Goal: Task Accomplishment & Management: Use online tool/utility

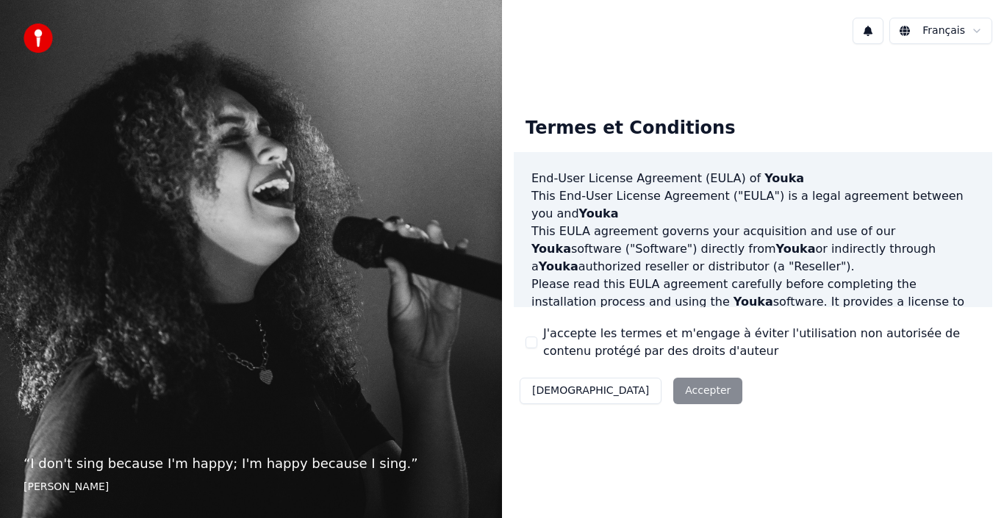
click at [635, 389] on div "Décliner Accepter" at bounding box center [631, 391] width 234 height 38
click at [540, 338] on div "J'accepte les termes et m'engage à éviter l'utilisation non autorisée de conten…" at bounding box center [752, 342] width 455 height 35
click at [534, 341] on button "J'accepte les termes et m'engage à éviter l'utilisation non autorisée de conten…" at bounding box center [531, 343] width 12 height 12
click at [673, 385] on button "Accepter" at bounding box center [707, 391] width 69 height 26
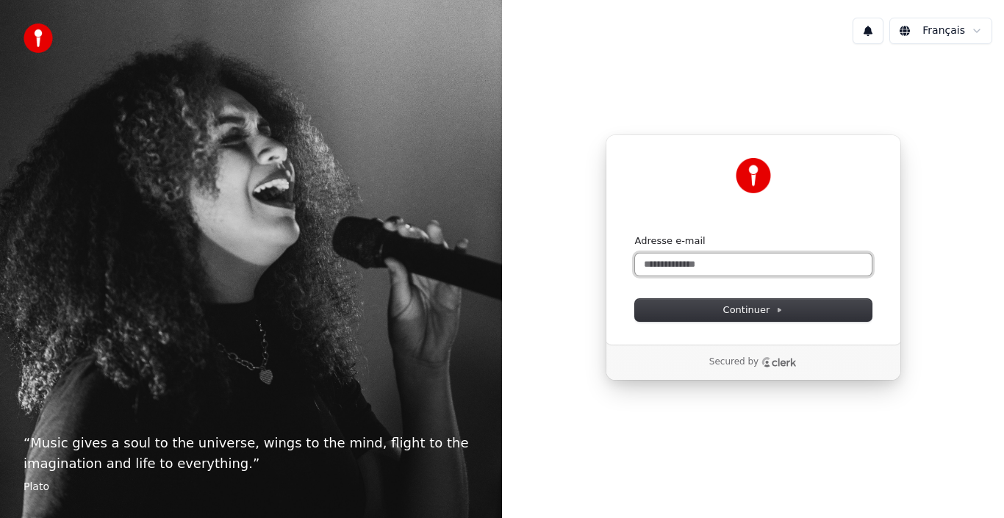
click at [690, 255] on input "Adresse e-mail" at bounding box center [753, 265] width 237 height 22
click at [703, 310] on button "Continuer" at bounding box center [753, 310] width 237 height 22
type input "**********"
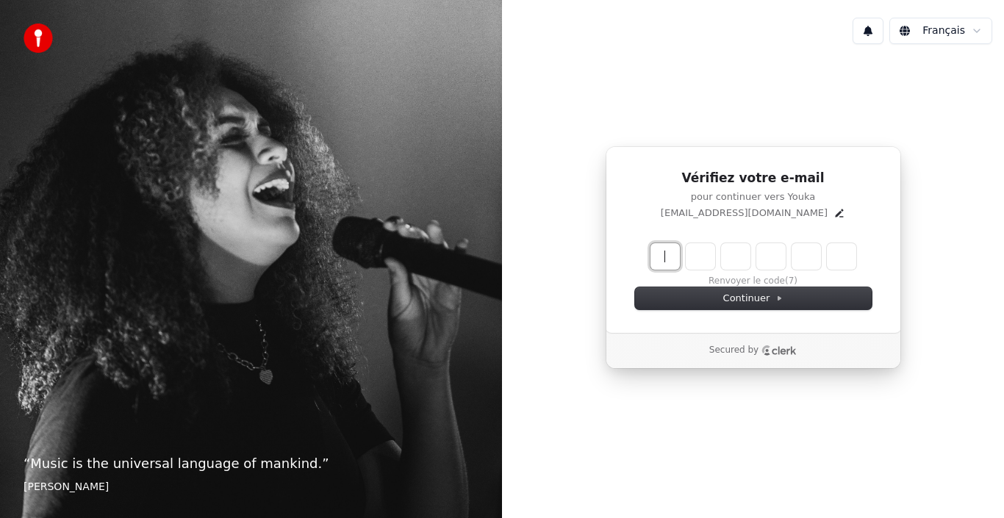
click at [662, 253] on input "Enter verification code" at bounding box center [767, 256] width 235 height 26
type input "******"
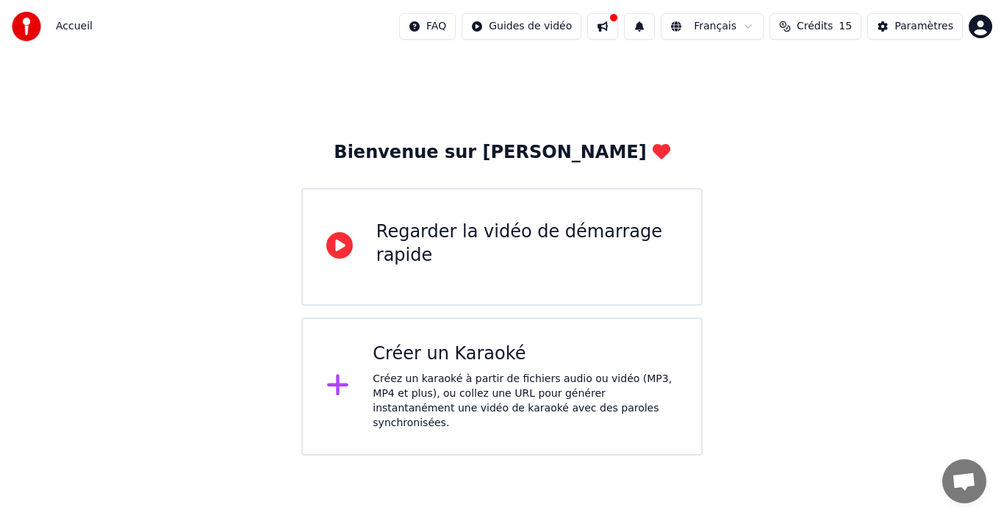
click at [412, 456] on html "Accueil FAQ Guides de vidéo Français Crédits 15 Paramètres Bienvenue sur Youka …" at bounding box center [502, 228] width 1004 height 456
click at [448, 381] on div "Créez un karaoké à partir de fichiers audio ou vidéo (MP3, MP4 et plus), ou col…" at bounding box center [525, 401] width 305 height 59
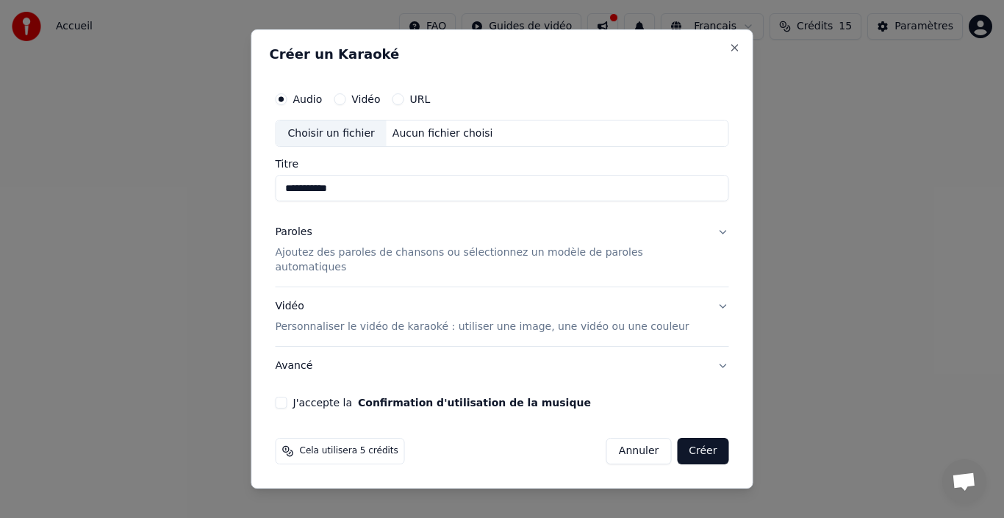
type input "**********"
click at [345, 105] on button "Vidéo" at bounding box center [340, 99] width 12 height 12
click at [319, 113] on div "Audio Vidéo URL" at bounding box center [502, 99] width 453 height 29
click at [309, 104] on label "Audio" at bounding box center [307, 99] width 29 height 10
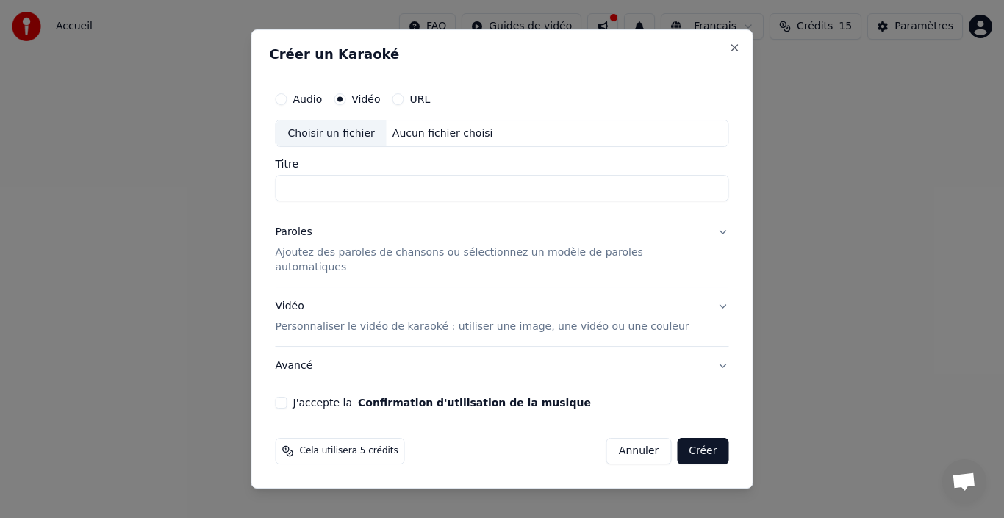
click at [287, 104] on button "Audio" at bounding box center [282, 99] width 12 height 12
click at [351, 187] on input "Titre" at bounding box center [502, 189] width 453 height 26
paste input "*********"
type input "*"
click at [346, 147] on div "Choisir un fichier" at bounding box center [331, 134] width 110 height 26
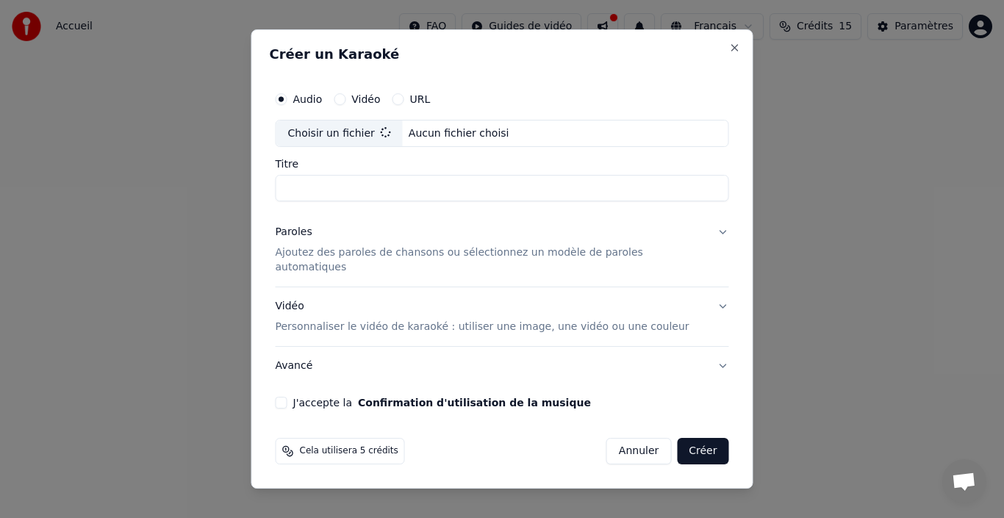
type input "*********"
click at [380, 258] on p "Ajoutez des paroles de chansons ou sélectionnez un modèle de paroles automatiqu…" at bounding box center [491, 260] width 430 height 29
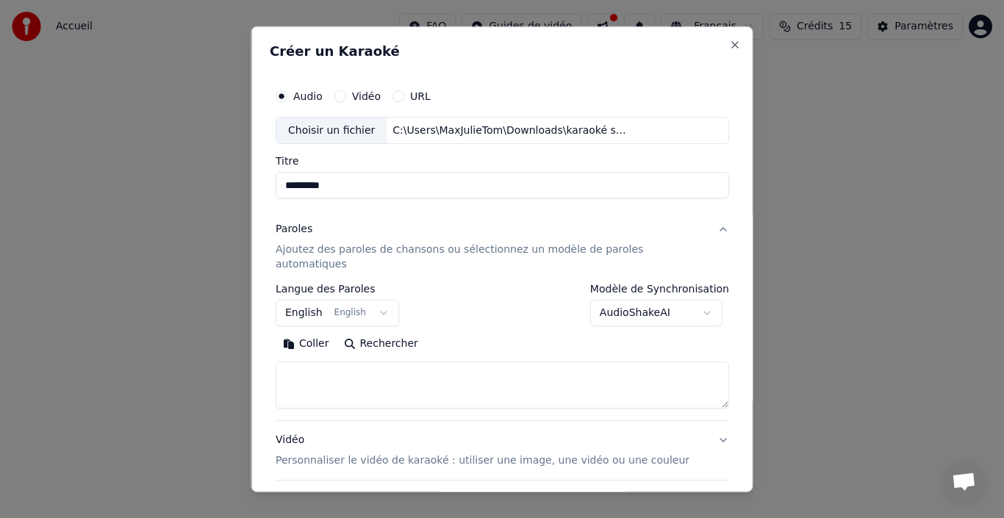
click at [378, 300] on button "English English" at bounding box center [337, 313] width 123 height 26
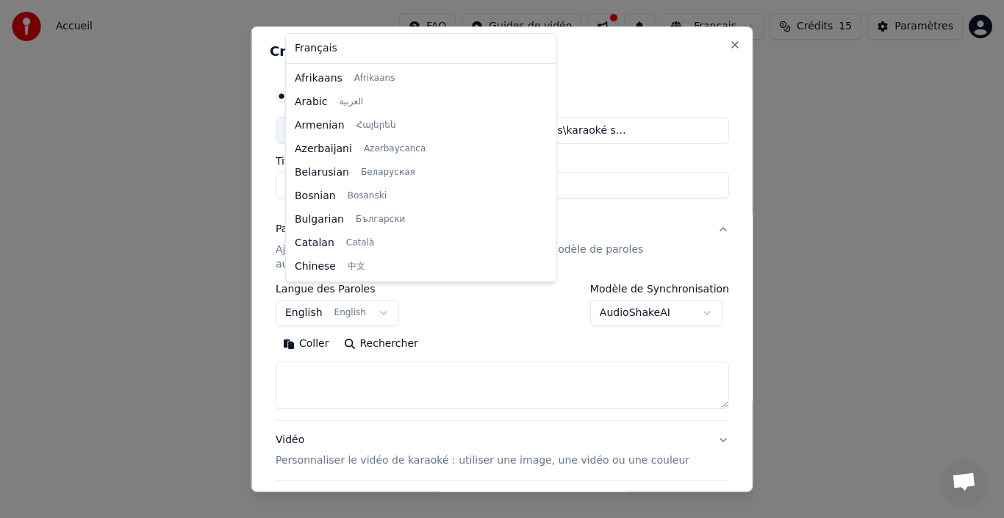
scroll to position [118, 0]
select select "**"
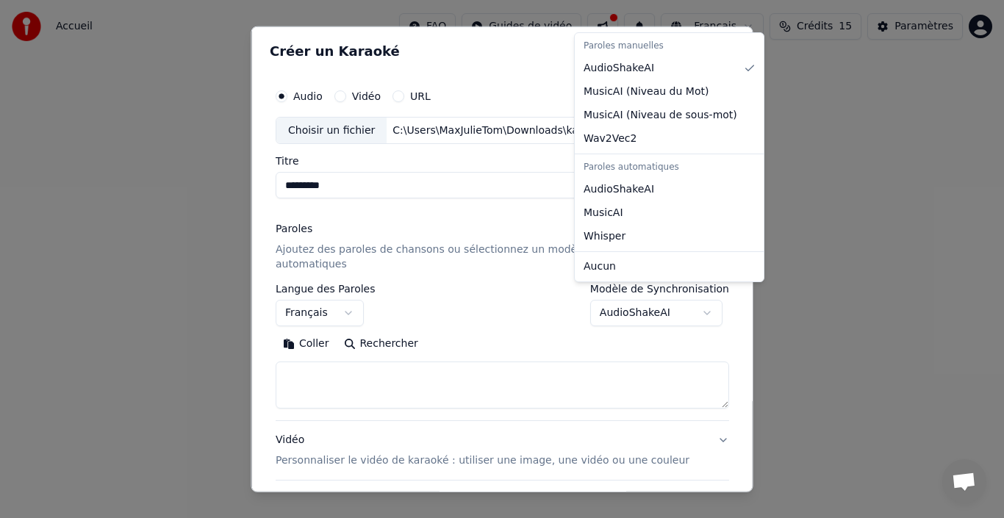
click at [662, 294] on body "**********" at bounding box center [502, 228] width 1004 height 456
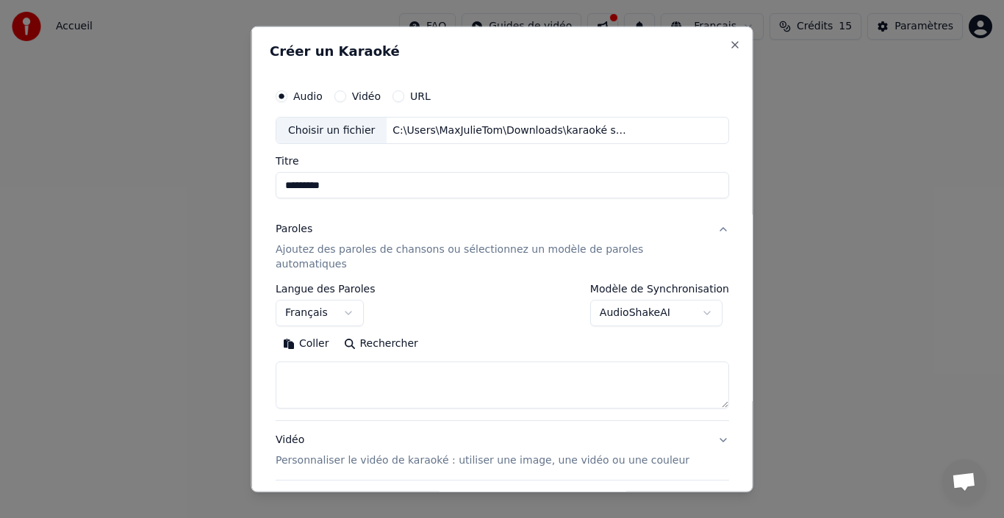
click at [439, 204] on body "**********" at bounding box center [502, 228] width 1004 height 456
click at [370, 97] on label "Vidéo" at bounding box center [365, 95] width 29 height 10
click at [345, 97] on button "Vidéo" at bounding box center [340, 96] width 12 height 12
click at [310, 98] on label "Audio" at bounding box center [307, 95] width 29 height 10
click at [287, 98] on button "Audio" at bounding box center [282, 96] width 12 height 12
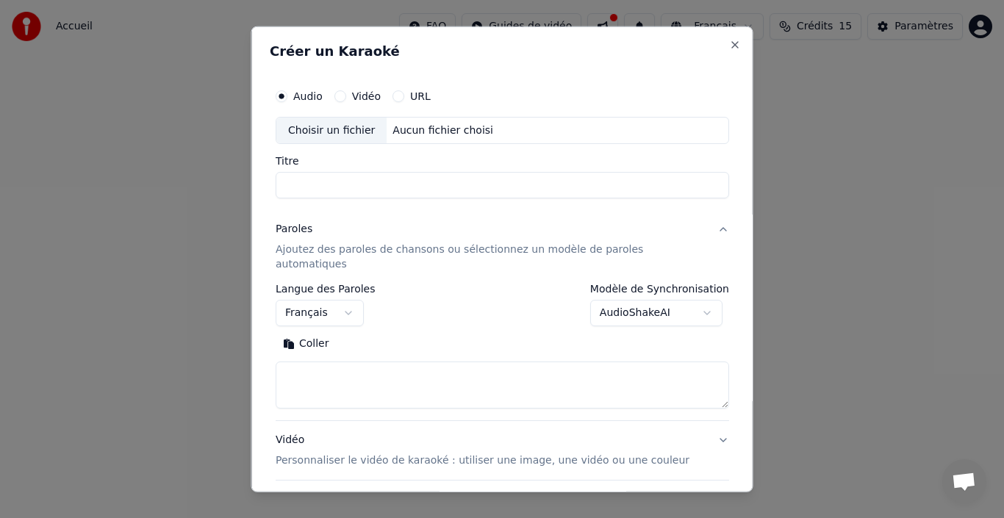
click at [348, 140] on div "Choisir un fichier" at bounding box center [331, 130] width 110 height 26
click at [345, 99] on button "Vidéo" at bounding box center [340, 96] width 12 height 12
click at [351, 137] on div "Choisir un fichier" at bounding box center [331, 130] width 110 height 26
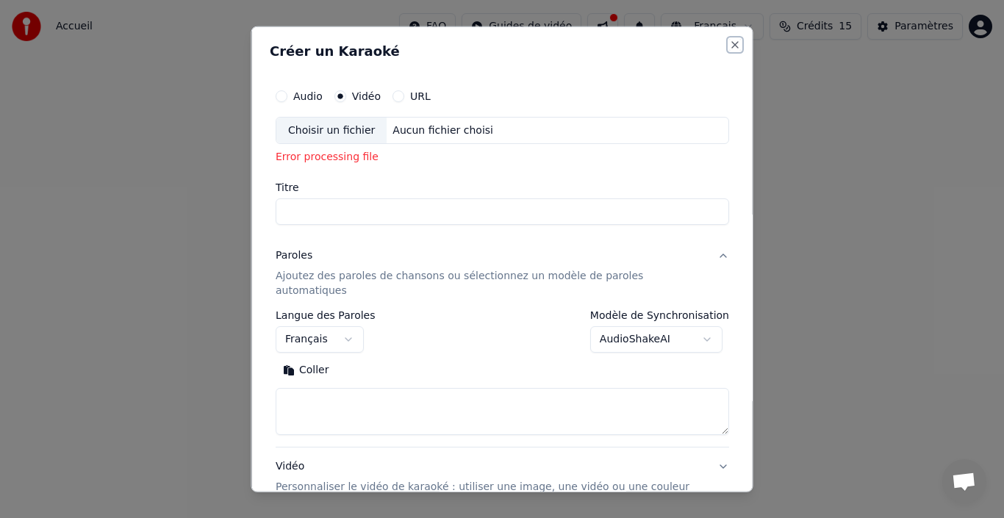
click at [729, 44] on button "Close" at bounding box center [735, 44] width 12 height 12
select select
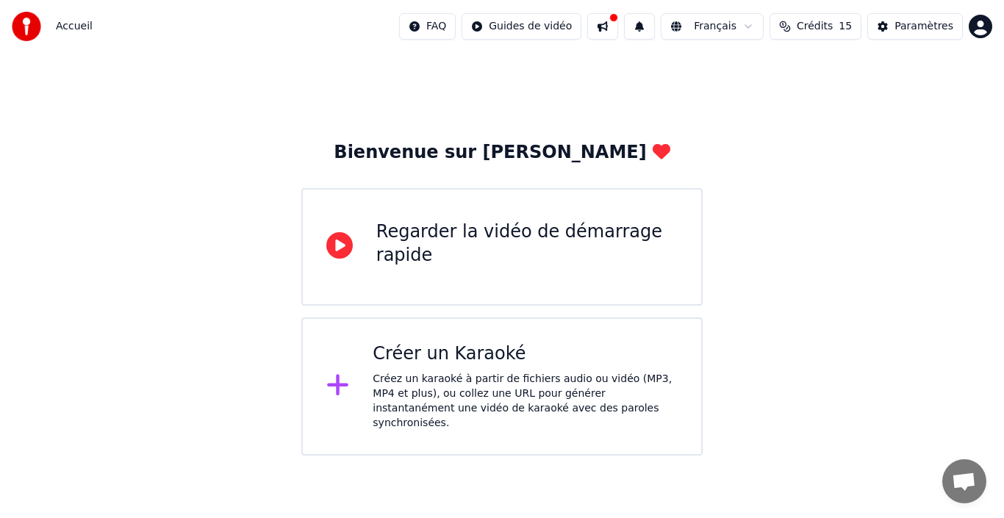
click at [351, 381] on div at bounding box center [343, 386] width 35 height 29
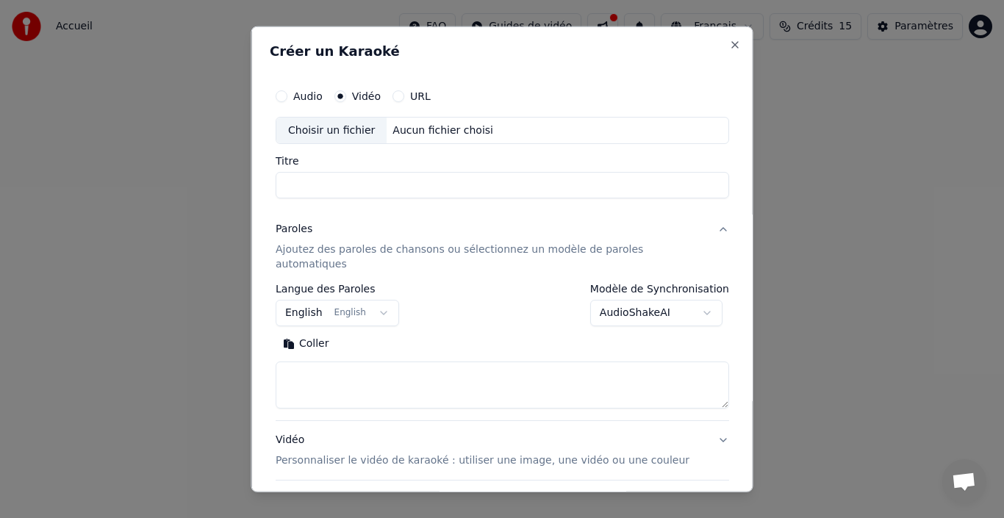
click at [337, 129] on div "Choisir un fichier" at bounding box center [331, 130] width 110 height 26
type input "*********"
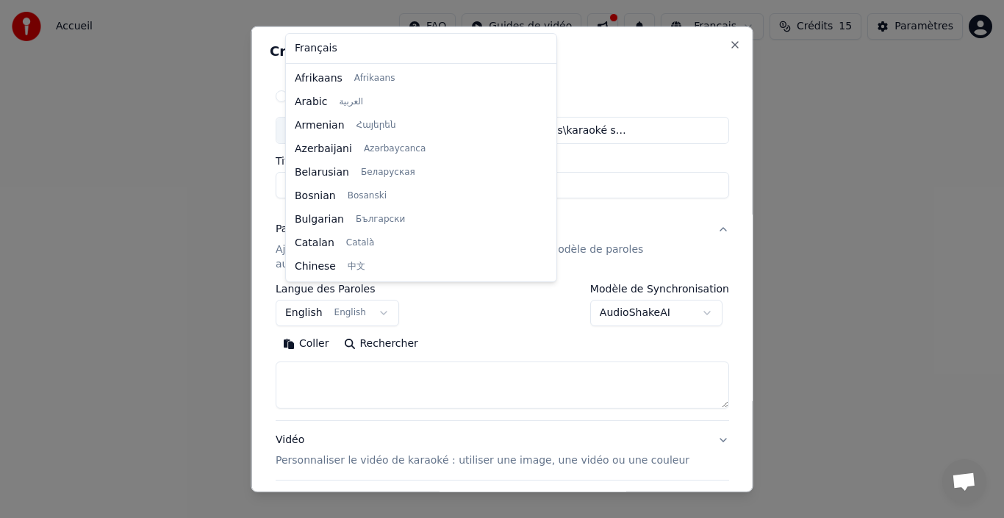
click at [317, 291] on body "**********" at bounding box center [502, 228] width 1004 height 456
select select "**"
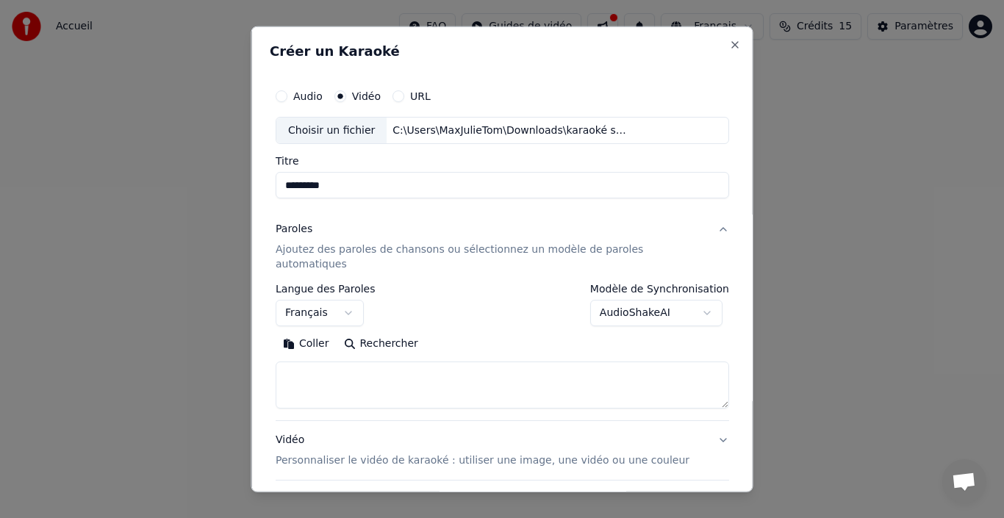
click at [438, 365] on textarea at bounding box center [502, 385] width 453 height 47
click at [366, 333] on button "Rechercher" at bounding box center [380, 344] width 89 height 24
click at [449, 284] on div "**********" at bounding box center [502, 305] width 453 height 43
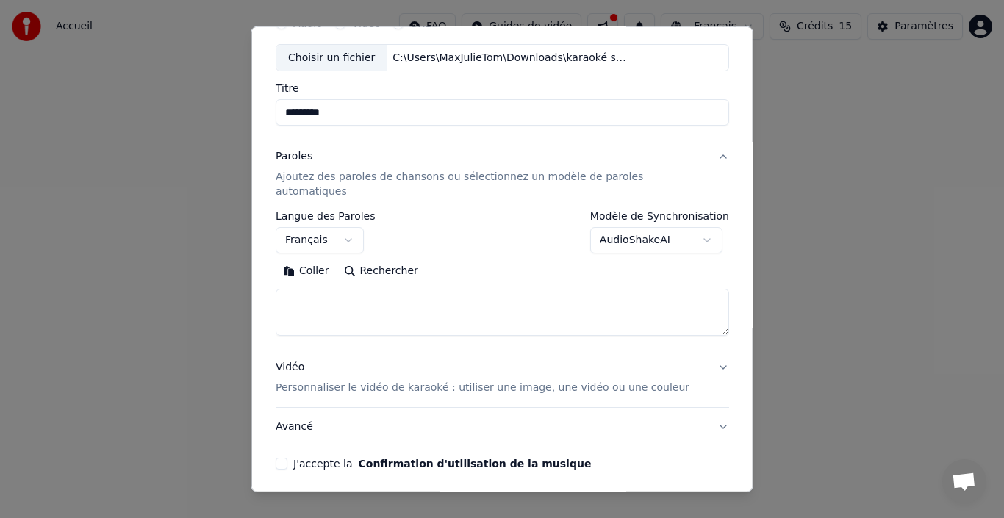
scroll to position [115, 0]
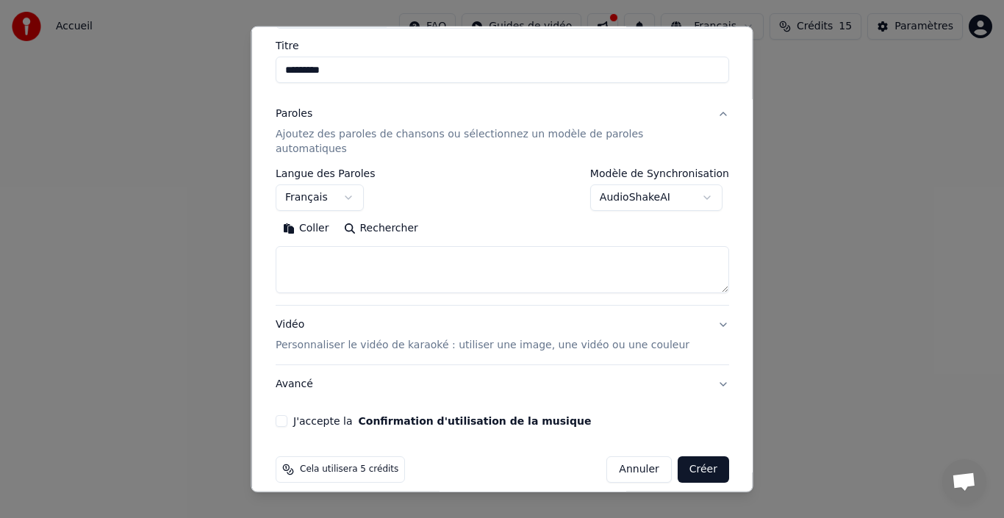
click at [412, 254] on textarea at bounding box center [502, 269] width 453 height 47
paste textarea "**********"
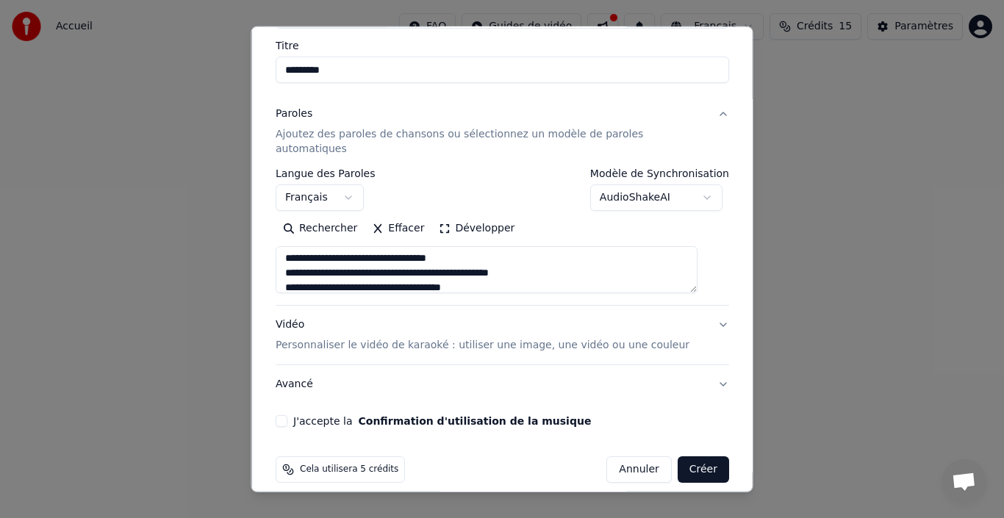
scroll to position [283, 0]
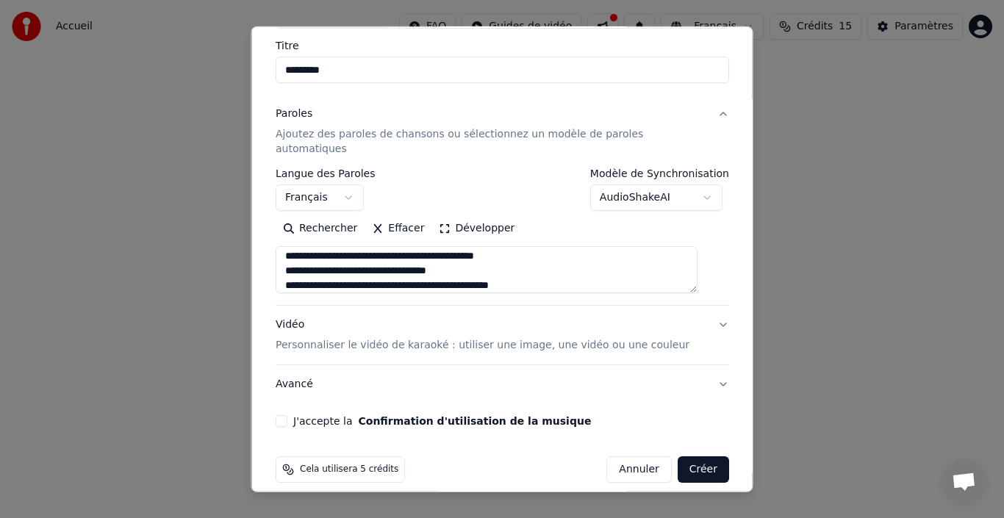
type textarea "**********"
click at [460, 217] on button "Développer" at bounding box center [476, 229] width 90 height 24
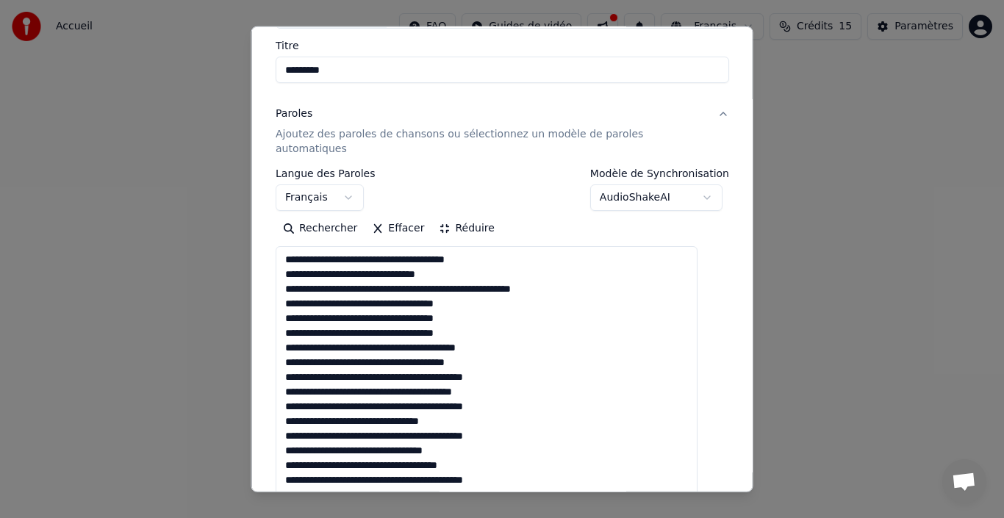
scroll to position [1, 0]
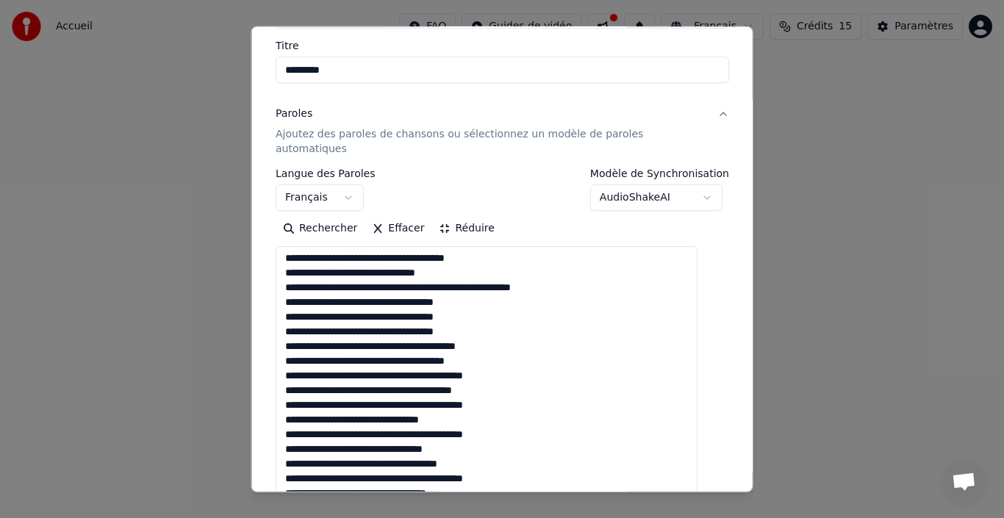
click at [610, 217] on div "Rechercher [PERSON_NAME]" at bounding box center [502, 229] width 453 height 24
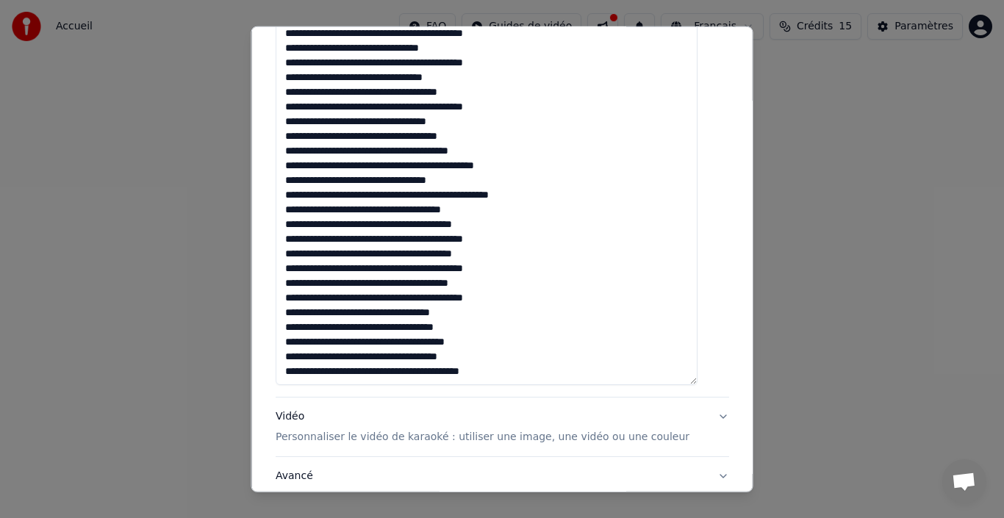
scroll to position [579, 0]
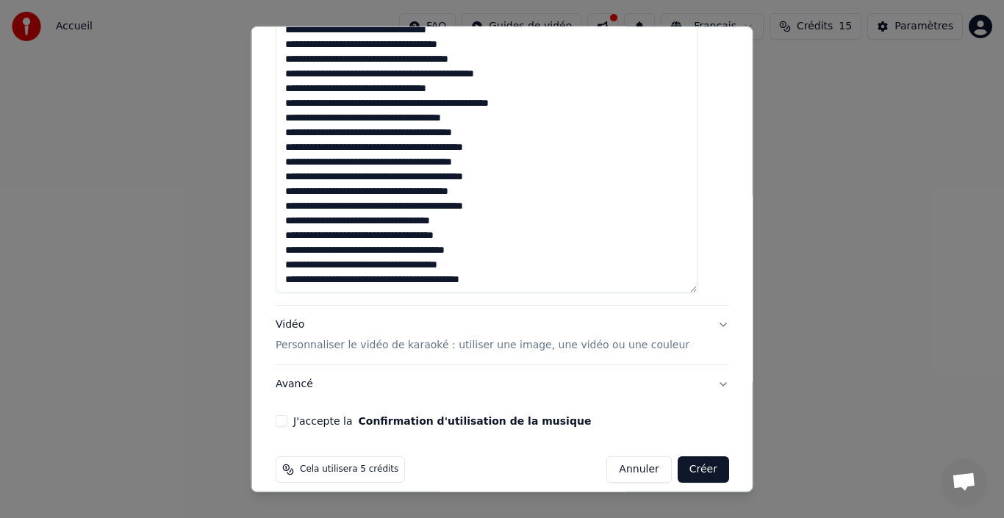
click at [700, 312] on button "Vidéo Personnaliser le vidéo de karaoké : utiliser une image, une vidéo ou une …" at bounding box center [502, 335] width 453 height 59
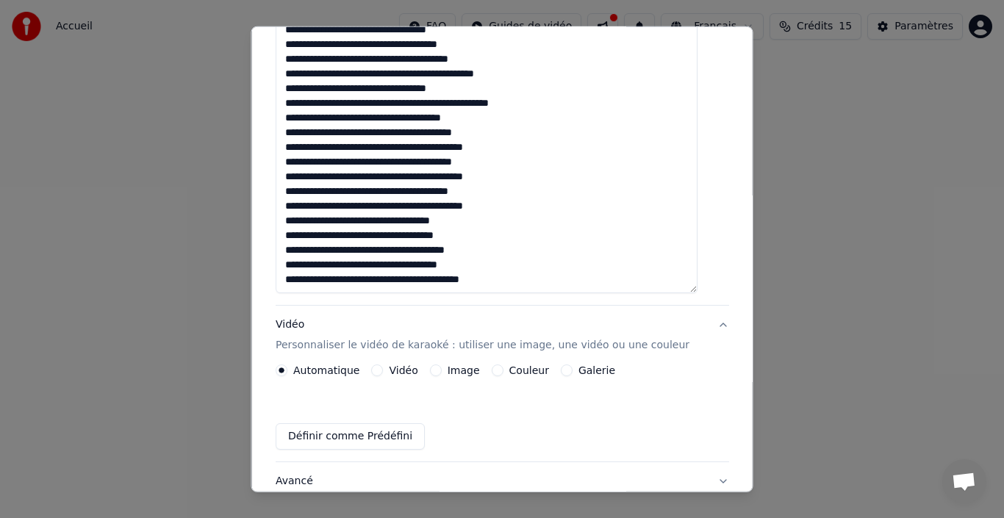
scroll to position [76, 0]
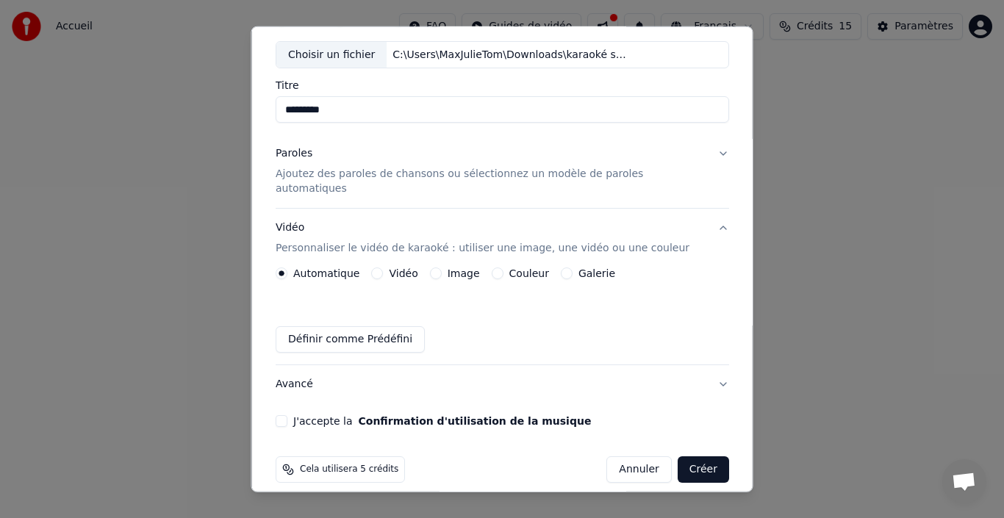
click at [700, 326] on div "Définir comme Prédéfini" at bounding box center [502, 339] width 453 height 26
click at [500, 267] on button "Couleur" at bounding box center [497, 273] width 12 height 12
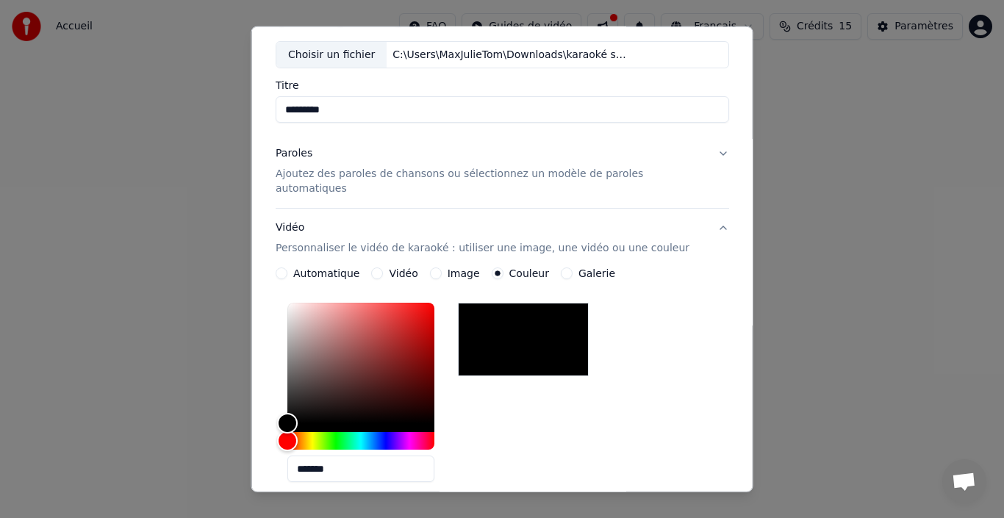
click at [564, 267] on button "Galerie" at bounding box center [566, 273] width 12 height 12
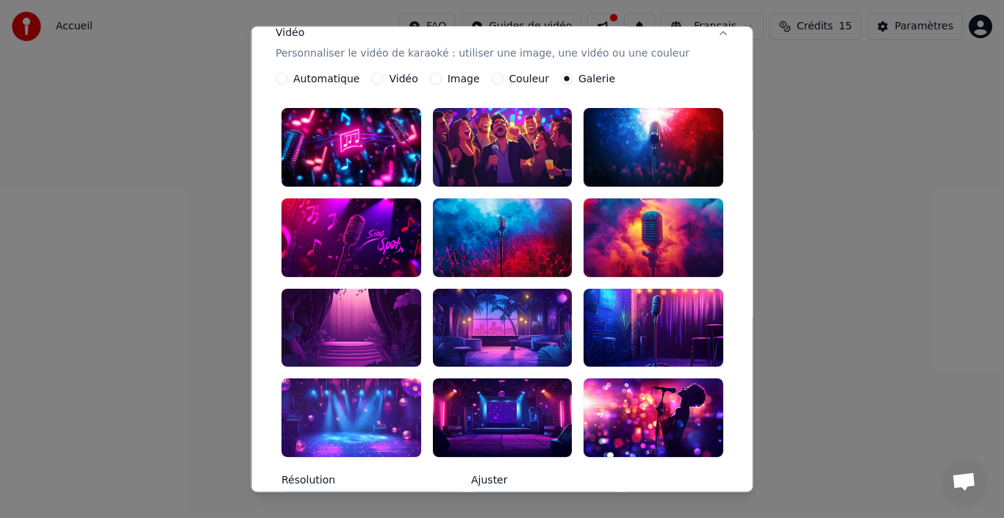
scroll to position [288, 0]
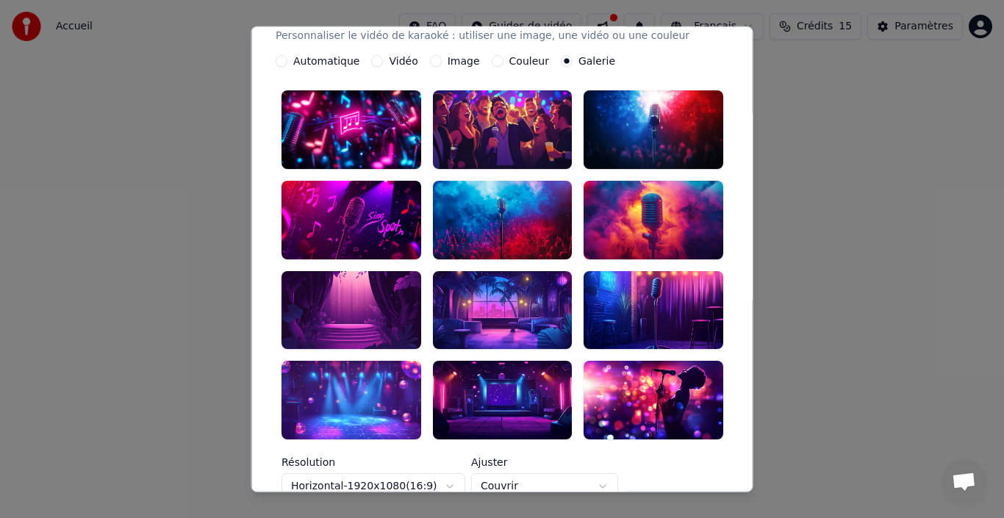
click at [346, 361] on div at bounding box center [351, 400] width 140 height 79
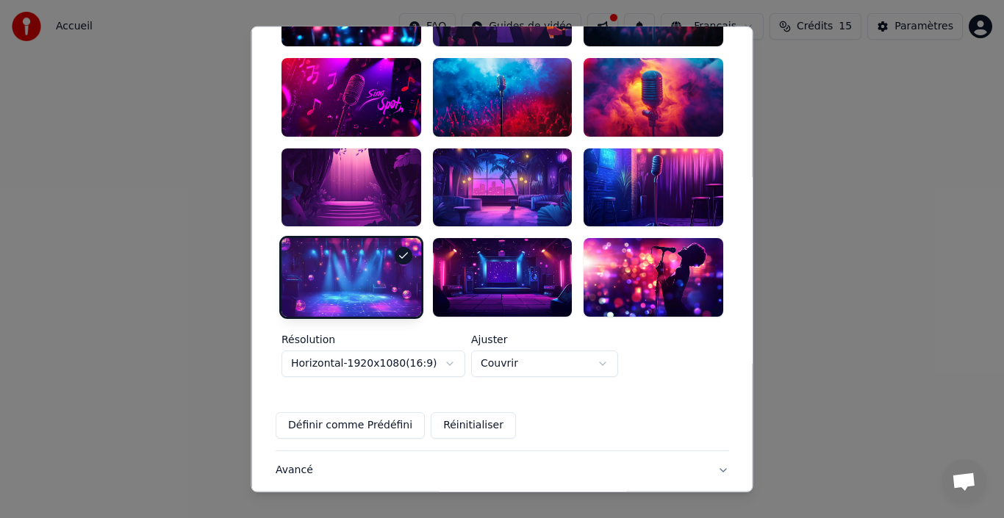
scroll to position [473, 0]
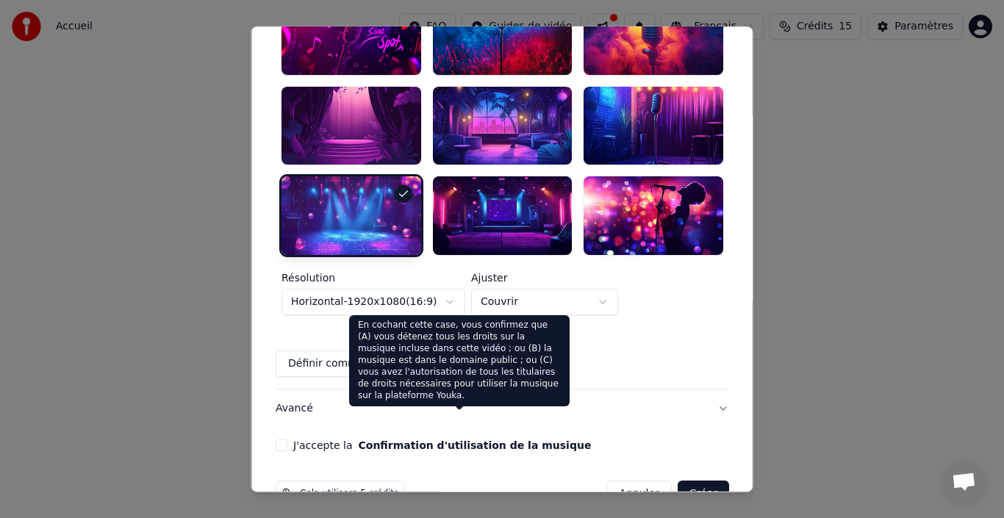
click at [460, 440] on button "Confirmation d'utilisation de la musique" at bounding box center [474, 445] width 233 height 10
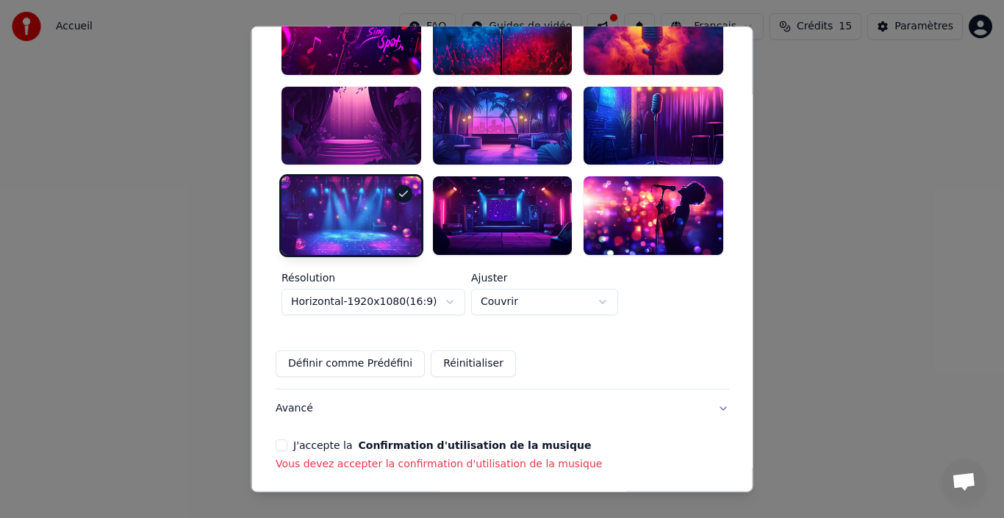
click at [287, 439] on button "J'accepte la Confirmation d'utilisation de la musique" at bounding box center [282, 445] width 12 height 12
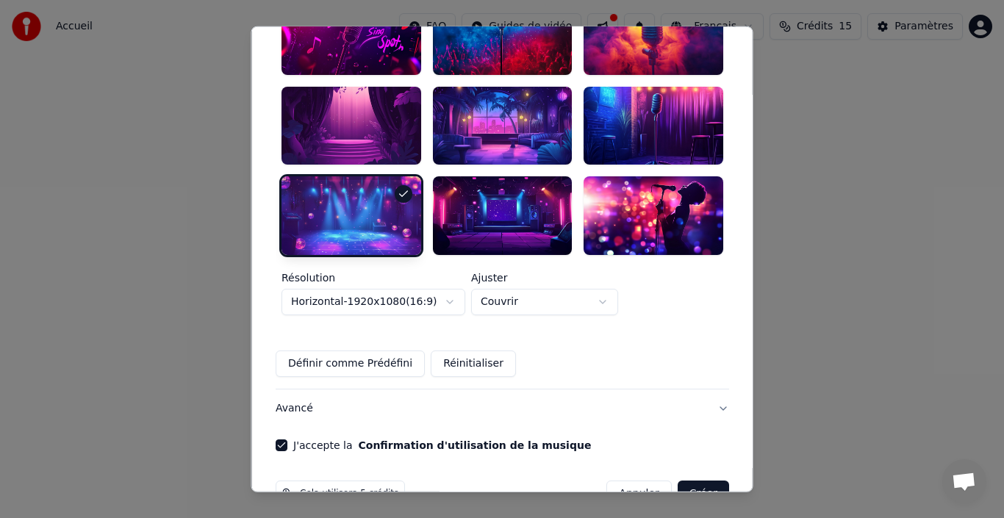
click at [677, 481] on button "Créer" at bounding box center [702, 494] width 51 height 26
drag, startPoint x: 688, startPoint y: 460, endPoint x: 744, endPoint y: 378, distance: 99.3
click at [744, 378] on body "**********" at bounding box center [502, 228] width 1004 height 456
click at [677, 481] on button "Créer" at bounding box center [702, 494] width 51 height 26
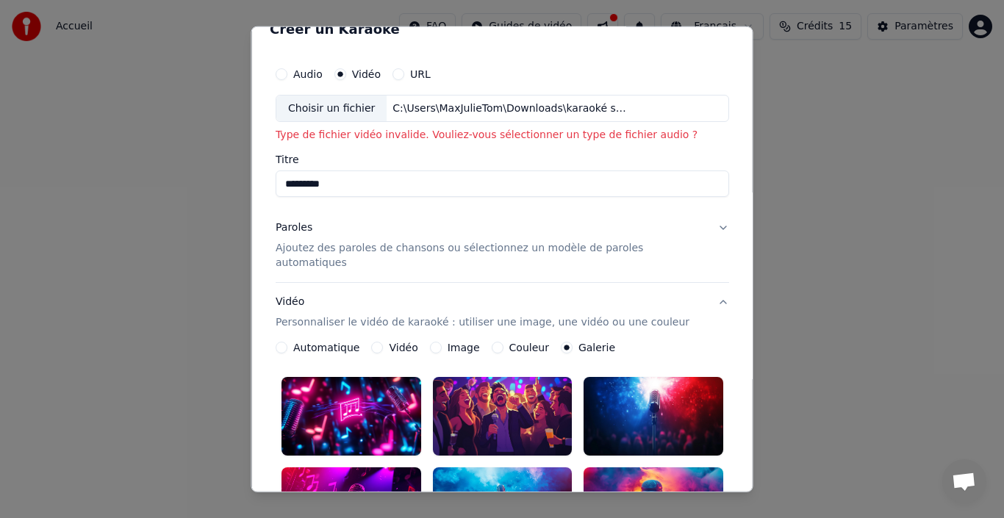
scroll to position [0, 0]
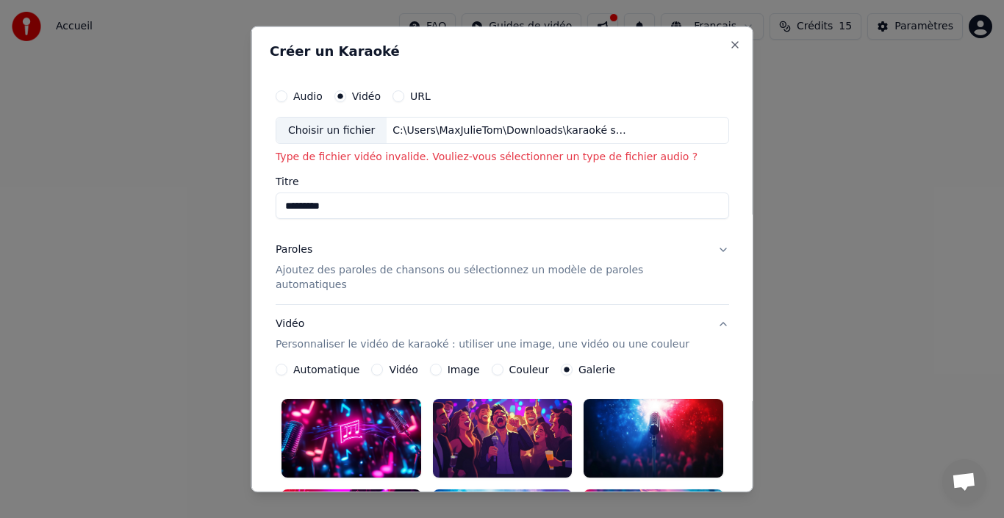
click at [287, 98] on button "Audio" at bounding box center [282, 96] width 12 height 12
click at [284, 98] on icon "button" at bounding box center [282, 96] width 6 height 6
click at [348, 123] on div "Choisir un fichier" at bounding box center [331, 130] width 110 height 26
type input "*********"
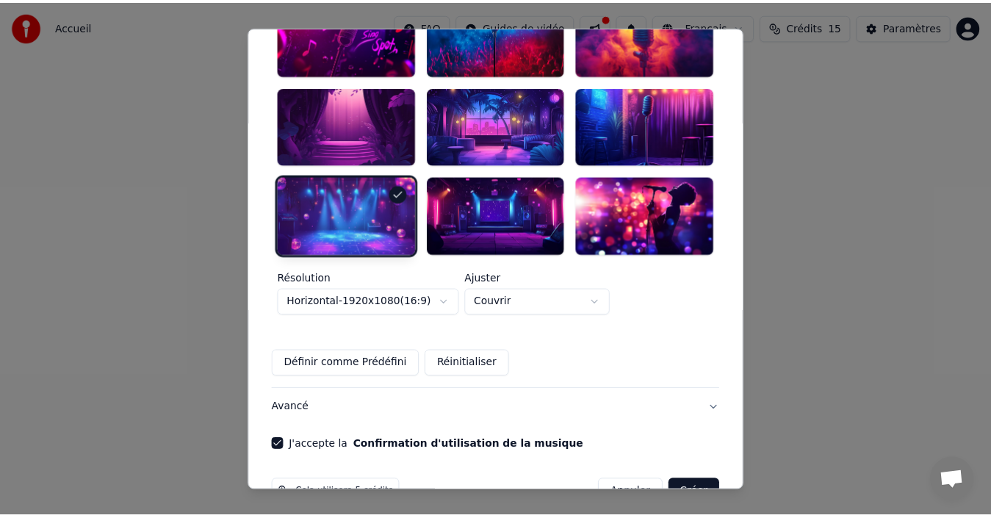
scroll to position [473, 0]
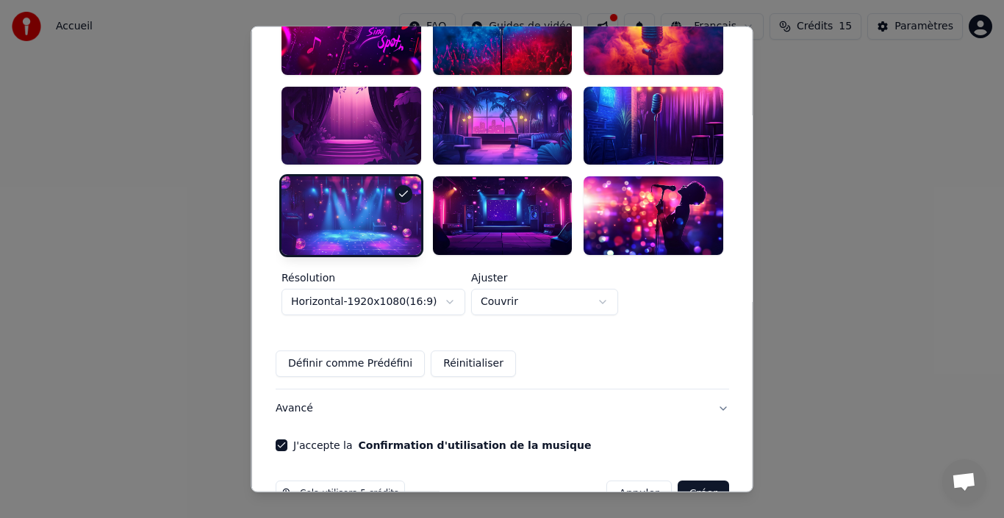
click at [677, 481] on button "Créer" at bounding box center [702, 494] width 51 height 26
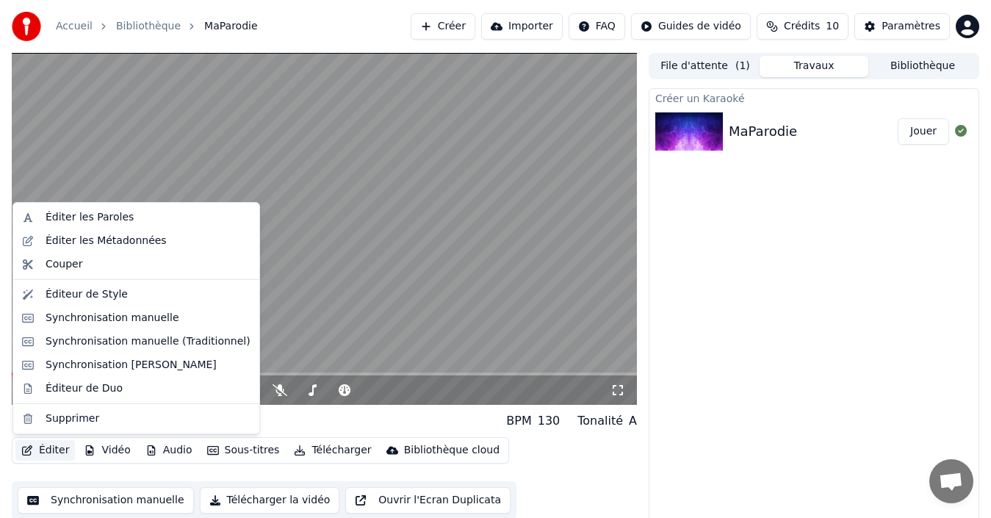
click at [55, 451] on button "Éditer" at bounding box center [45, 450] width 60 height 21
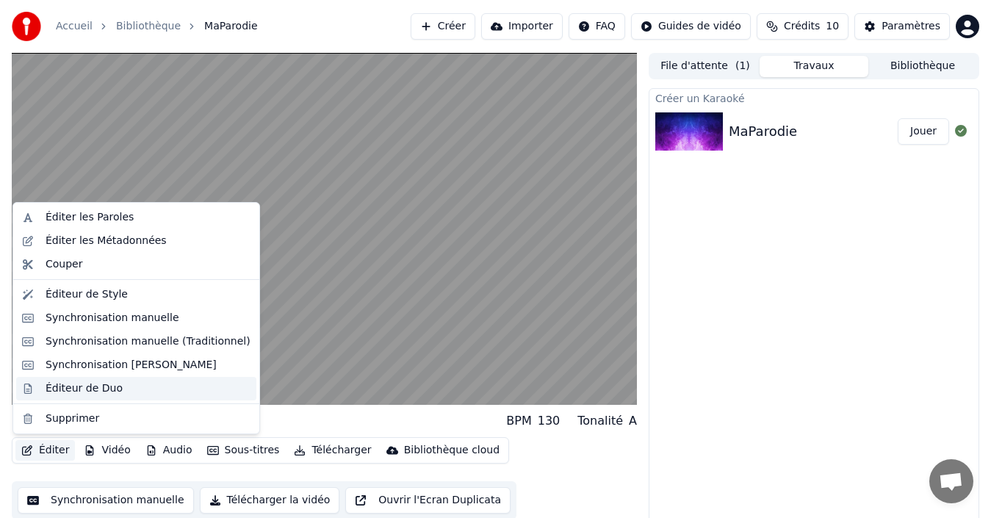
click at [85, 392] on div "Éditeur de Duo" at bounding box center [84, 388] width 77 height 15
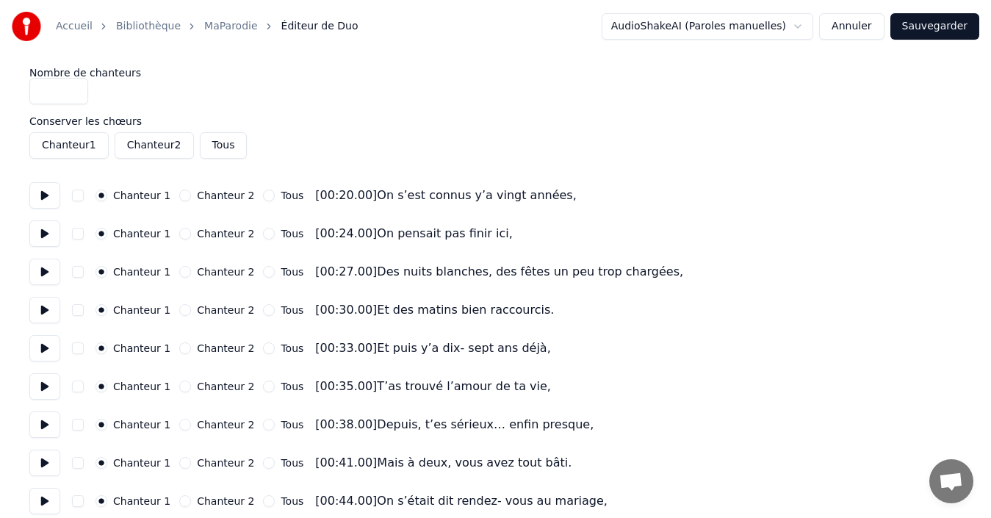
click at [204, 33] on link "MaParodie" at bounding box center [230, 26] width 53 height 15
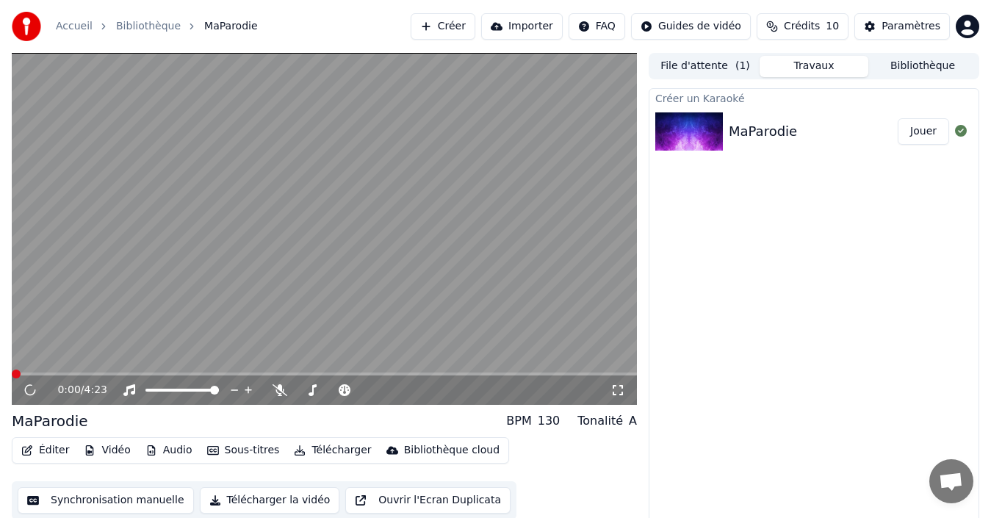
click at [56, 459] on button "Éditer" at bounding box center [45, 450] width 60 height 21
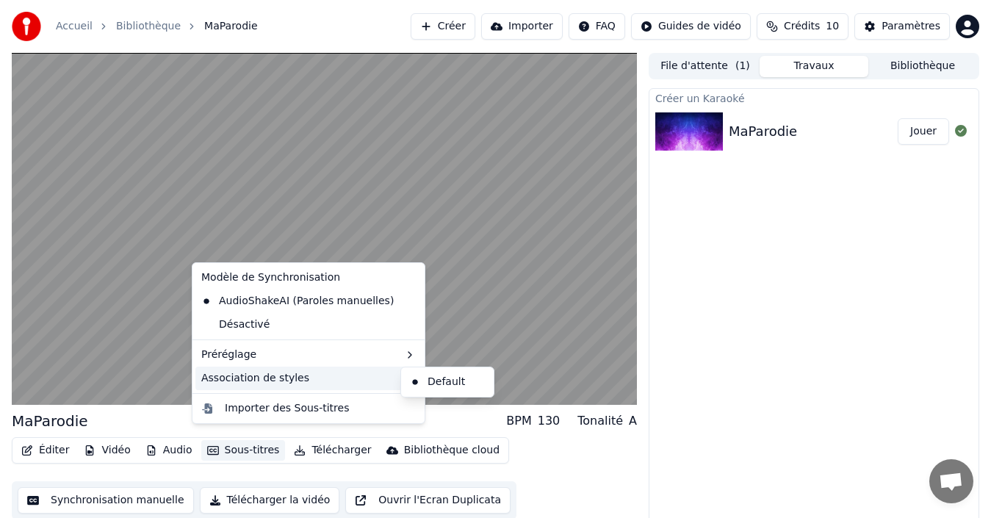
scroll to position [10, 0]
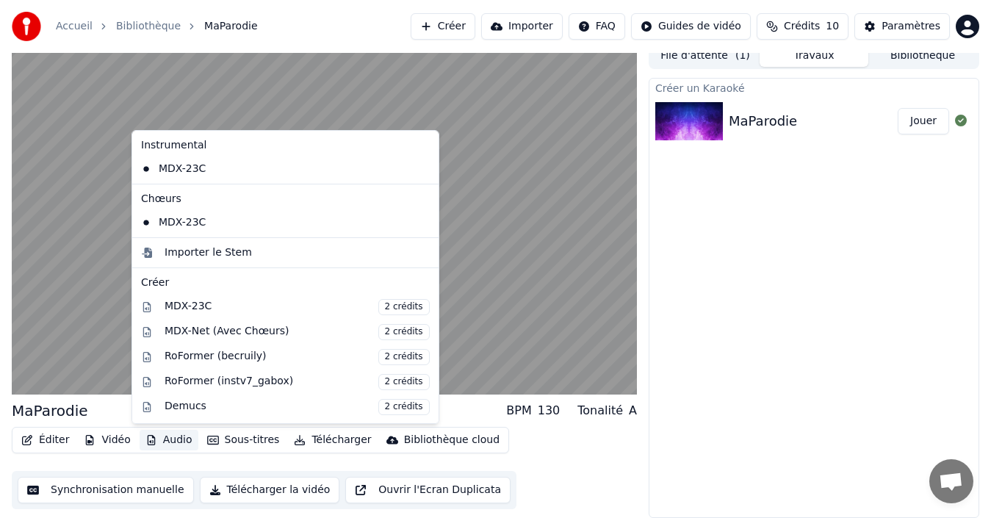
click at [158, 437] on button "Audio" at bounding box center [169, 440] width 59 height 21
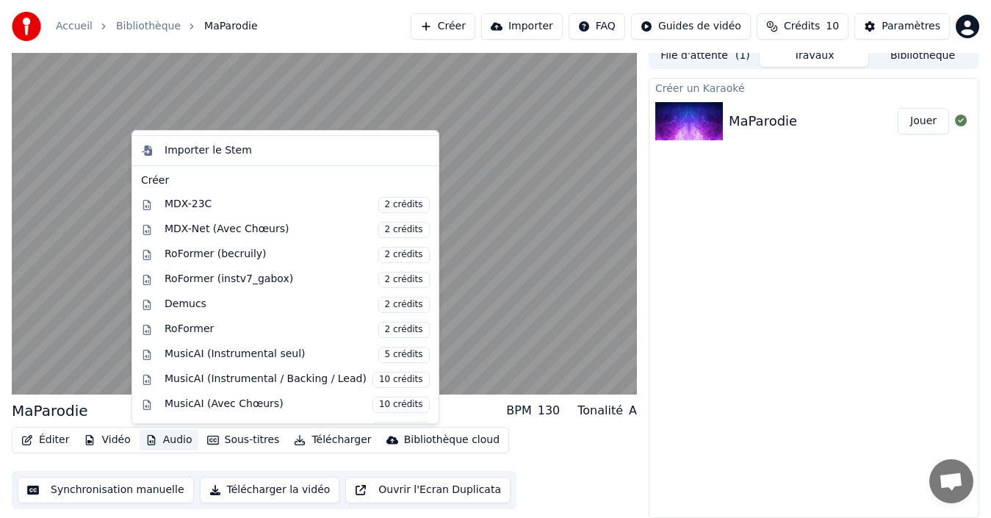
scroll to position [0, 0]
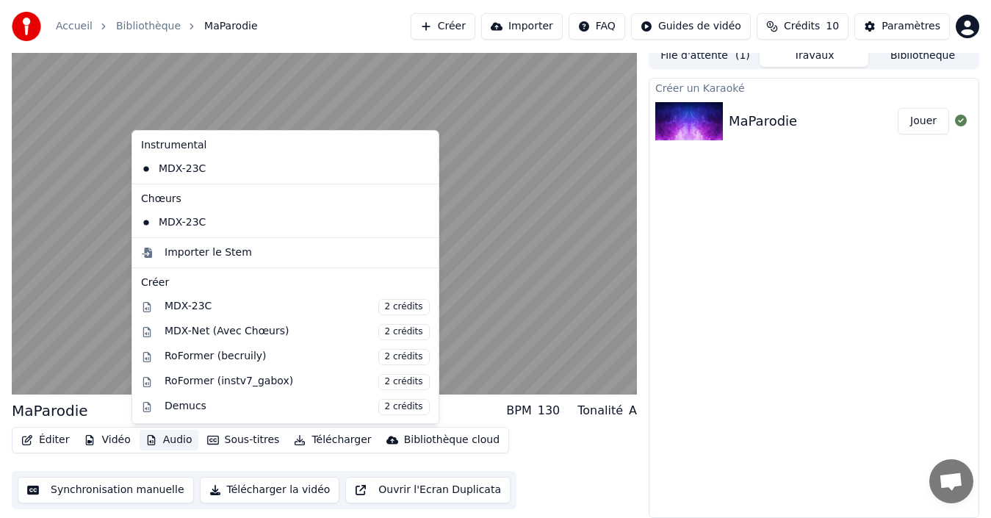
click at [115, 468] on div "Éditer Vidéo Audio Sous-titres Télécharger Bibliothèque cloud Synchronisation m…" at bounding box center [324, 468] width 625 height 82
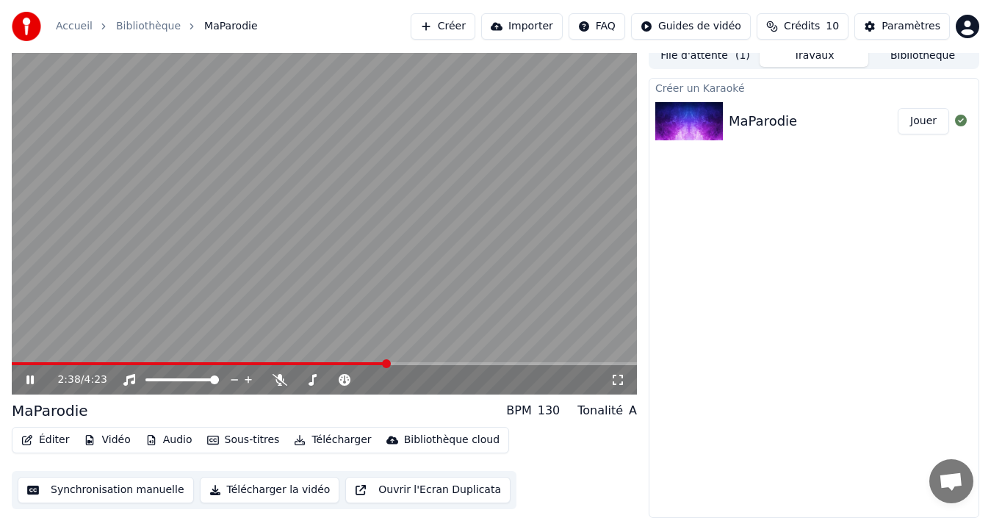
click at [28, 378] on icon at bounding box center [29, 380] width 7 height 9
